Goal: Task Accomplishment & Management: Complete application form

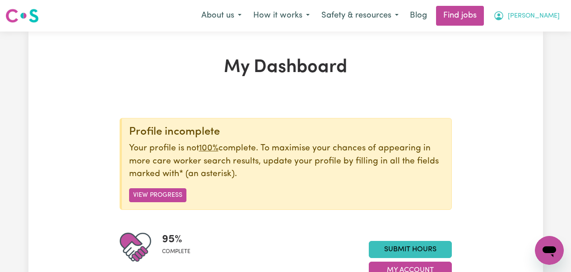
click at [550, 18] on span "[PERSON_NAME]" at bounding box center [534, 16] width 52 height 10
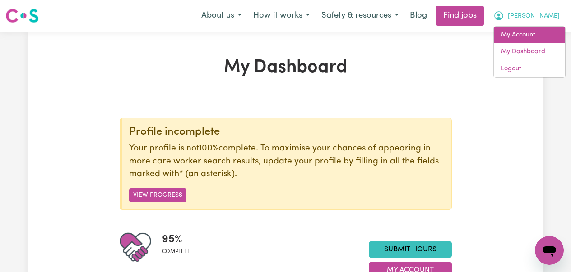
click at [536, 30] on link "My Account" at bounding box center [529, 35] width 71 height 17
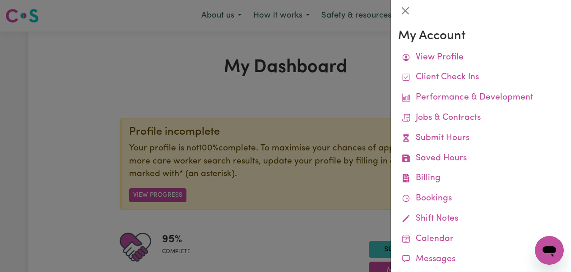
click at [328, 129] on div at bounding box center [285, 136] width 571 height 272
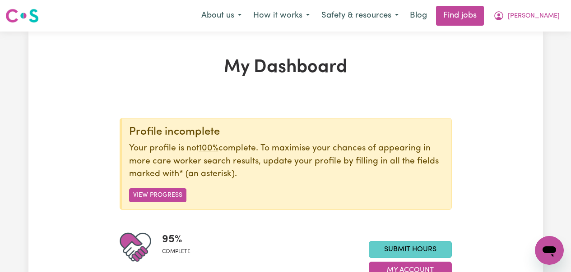
click at [396, 248] on link "Submit Hours" at bounding box center [410, 249] width 83 height 17
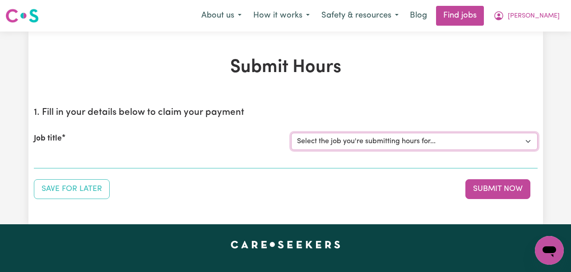
click at [392, 141] on select "Select the job you're submitting hours for... [[PERSON_NAME] (Rayne) Kalie] See…" at bounding box center [414, 141] width 246 height 17
select select "14860"
click at [291, 133] on select "Select the job you're submitting hours for... [[PERSON_NAME] (Rayne) Kalie] See…" at bounding box center [414, 141] width 246 height 17
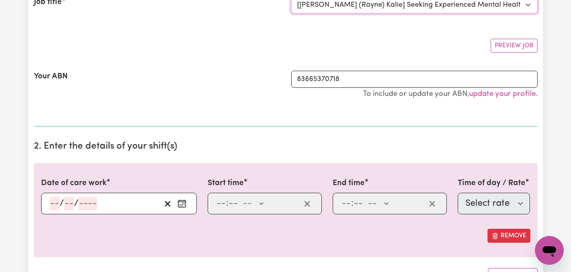
scroll to position [158, 0]
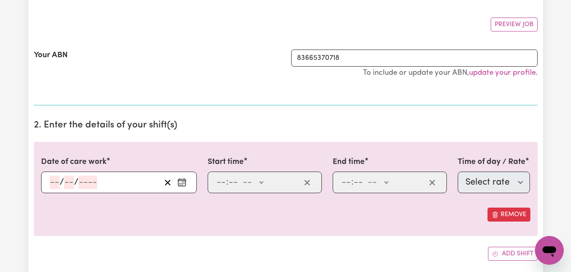
click at [53, 189] on input "number" at bounding box center [55, 183] width 10 height 14
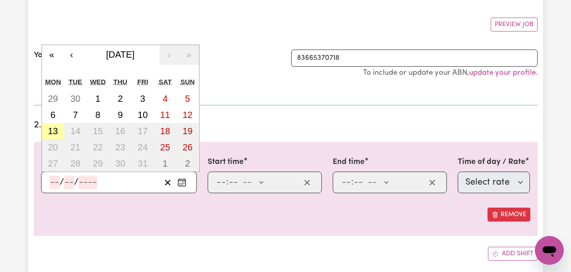
click at [53, 132] on abbr "13" at bounding box center [53, 131] width 10 height 10
type input "[DATE]"
type input "13"
type input "10"
type input "2025"
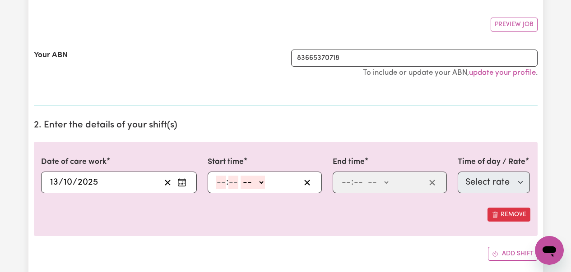
click at [223, 178] on input "number" at bounding box center [221, 183] width 10 height 14
type input "3"
type input "00"
click at [249, 180] on select "-- AM PM" at bounding box center [251, 183] width 24 height 14
select select "pm"
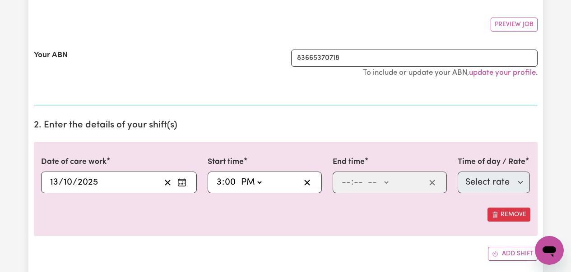
click at [239, 176] on select "-- AM PM" at bounding box center [251, 183] width 24 height 14
type input "15:00"
type input "0"
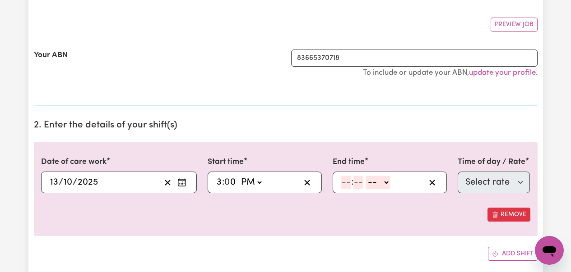
click at [372, 182] on select "-- AM PM" at bounding box center [377, 183] width 24 height 14
click at [346, 183] on input "number" at bounding box center [346, 183] width 10 height 14
type input "7"
type input "00"
click at [378, 186] on select "-- AM PM" at bounding box center [376, 183] width 24 height 14
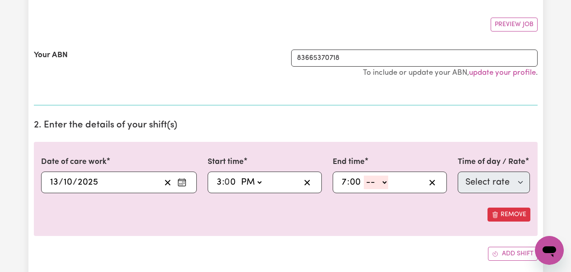
select select "pm"
click at [364, 176] on select "-- AM PM" at bounding box center [376, 183] width 24 height 14
type input "19:00"
type input "0"
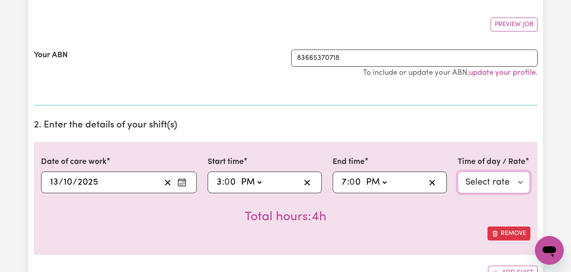
click at [477, 189] on select "Select rate $61.07 - Weekday Daytime - Assistance to access community, social a…" at bounding box center [493, 183] width 73 height 22
select select "13"
click at [457, 172] on select "Select rate $61.07 - Weekday Daytime - Assistance to access community, social a…" at bounding box center [493, 183] width 73 height 22
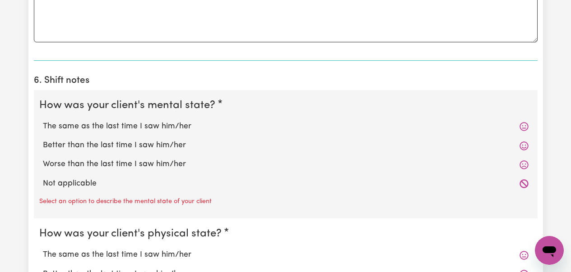
scroll to position [659, 0]
click at [169, 164] on label "Worse than the last time I saw him/her" at bounding box center [285, 164] width 485 height 12
click at [43, 158] on input "Worse than the last time I saw him/her" at bounding box center [42, 158] width 0 height 0
radio input "true"
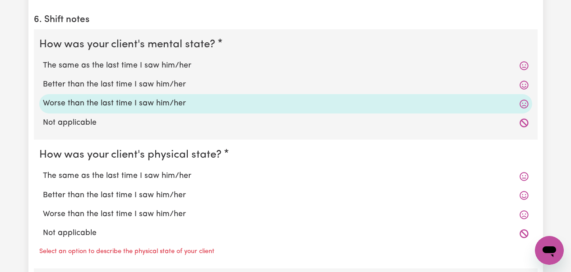
click at [143, 217] on label "Worse than the last time I saw him/her" at bounding box center [285, 215] width 485 height 12
click at [43, 209] on input "Worse than the last time I saw him/her" at bounding box center [42, 208] width 0 height 0
radio input "true"
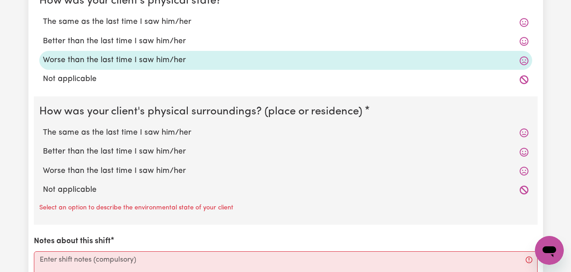
scroll to position [879, 0]
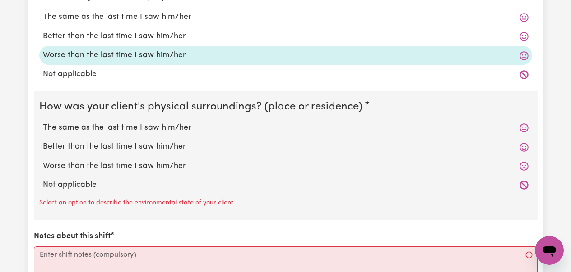
click at [119, 144] on label "Better than the last time I saw him/her" at bounding box center [285, 147] width 485 height 12
click at [43, 141] on input "Better than the last time I saw him/her" at bounding box center [42, 141] width 0 height 0
radio input "true"
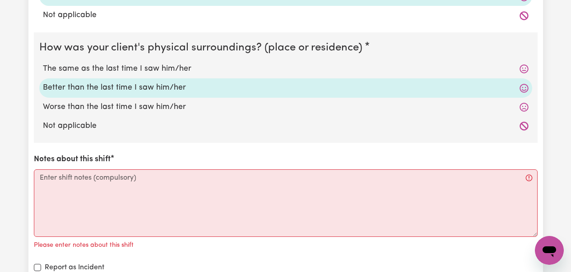
scroll to position [951, 0]
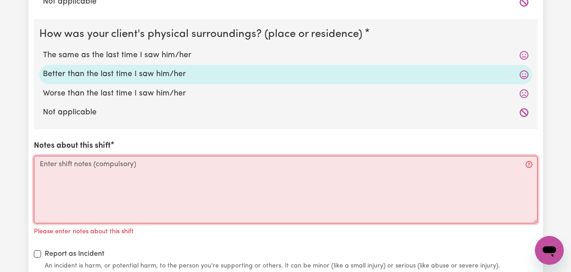
click at [117, 190] on textarea "Notes about this shift" at bounding box center [285, 190] width 503 height 68
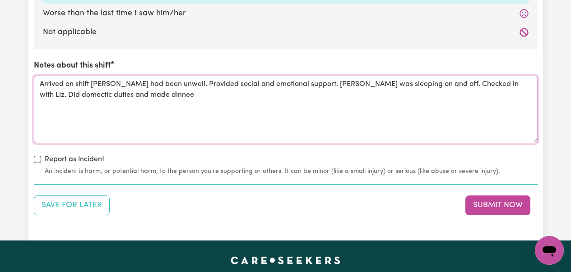
scroll to position [1033, 0]
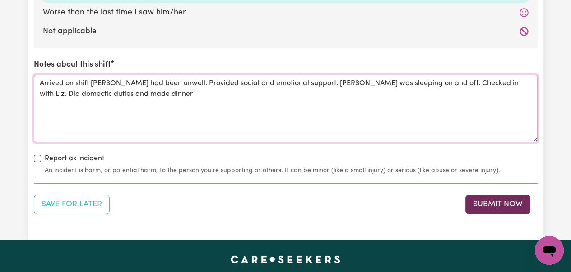
type textarea "Arrived on shift [PERSON_NAME] had been unwell. Provided social and emotional s…"
click at [488, 203] on button "Submit Now" at bounding box center [497, 205] width 65 height 20
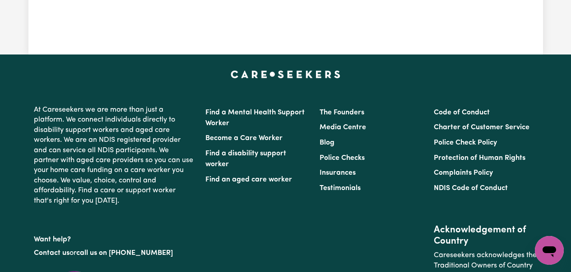
scroll to position [230, 0]
